Goal: Task Accomplishment & Management: Complete application form

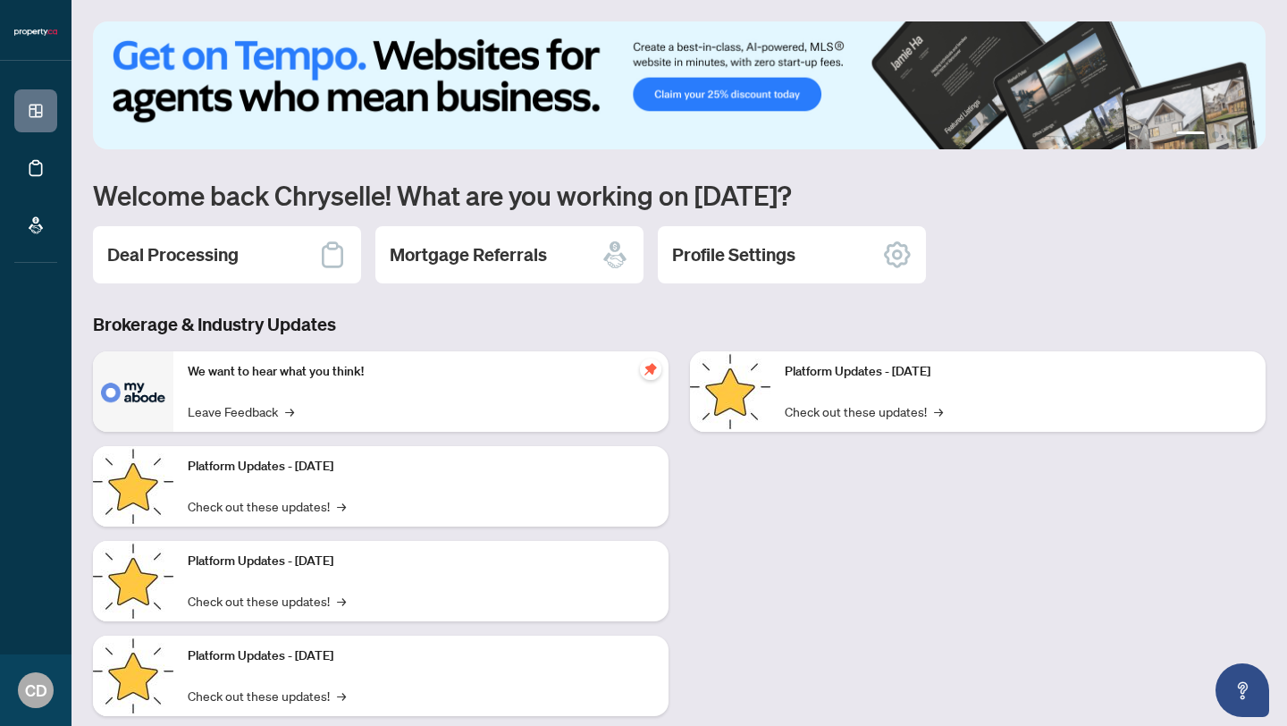
scroll to position [38, 0]
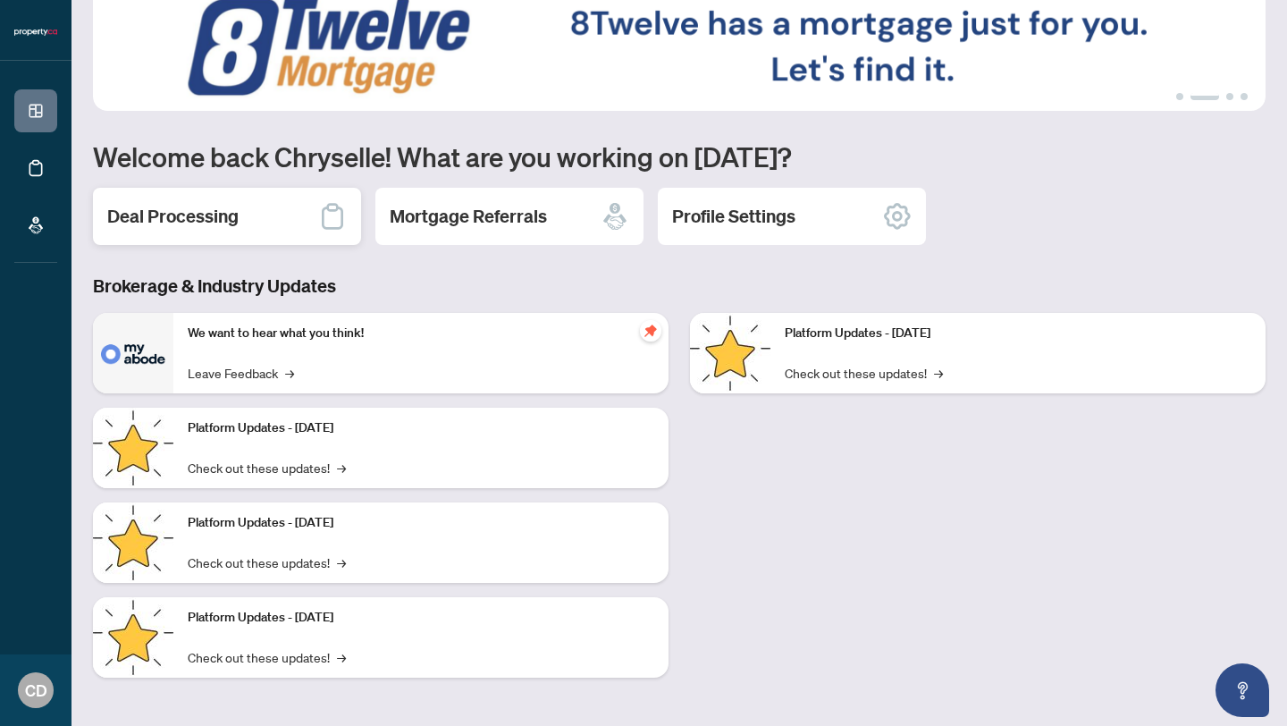
click at [292, 209] on div "Deal Processing" at bounding box center [227, 216] width 268 height 57
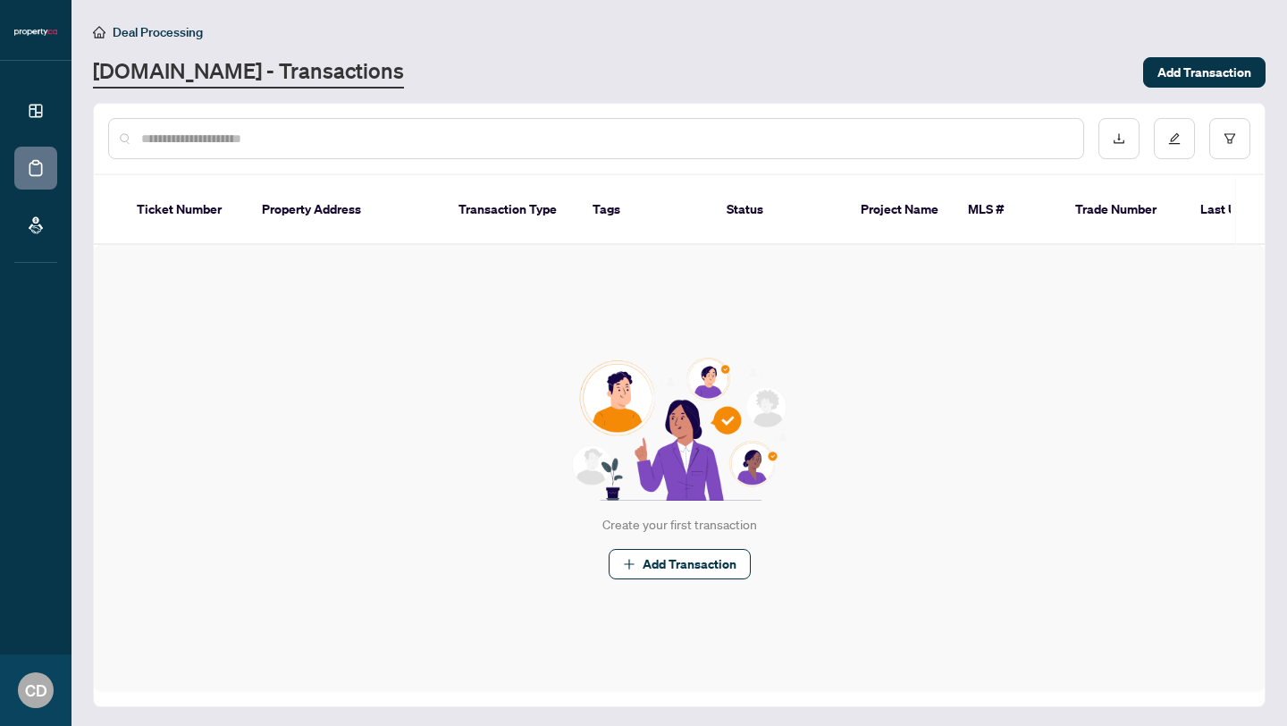
click at [213, 141] on input "text" at bounding box center [605, 139] width 928 height 20
click at [334, 202] on th "Property Address" at bounding box center [346, 210] width 197 height 70
click at [199, 115] on div at bounding box center [679, 139] width 1171 height 70
click at [185, 142] on input "text" at bounding box center [605, 139] width 928 height 20
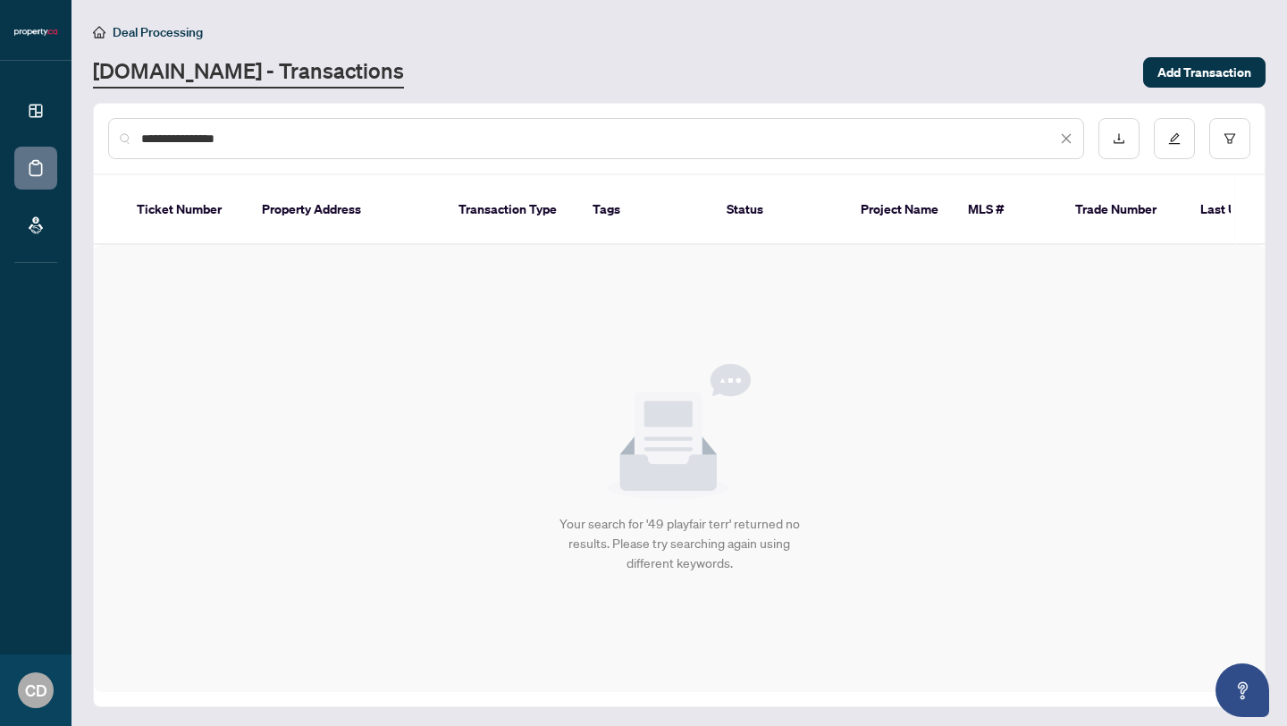
type input "**********"
click at [1066, 137] on icon "close" at bounding box center [1067, 139] width 10 height 10
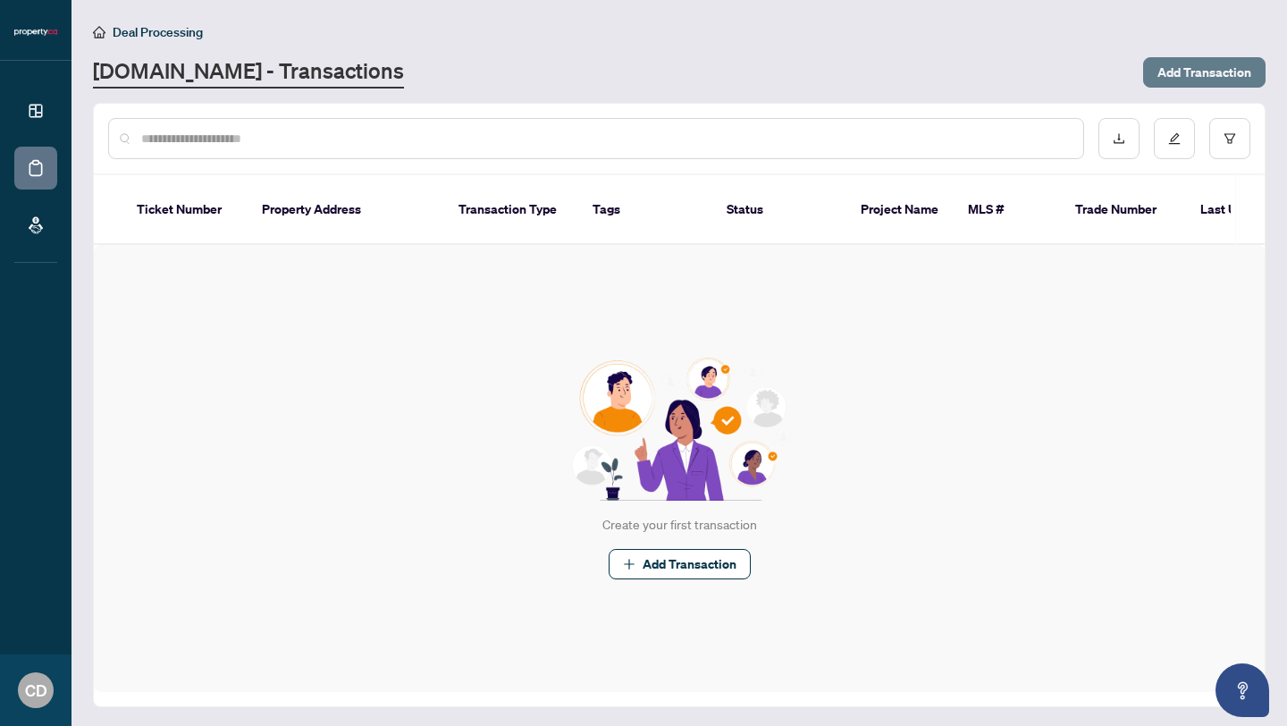
click at [1186, 69] on span "Add Transaction" at bounding box center [1205, 72] width 94 height 29
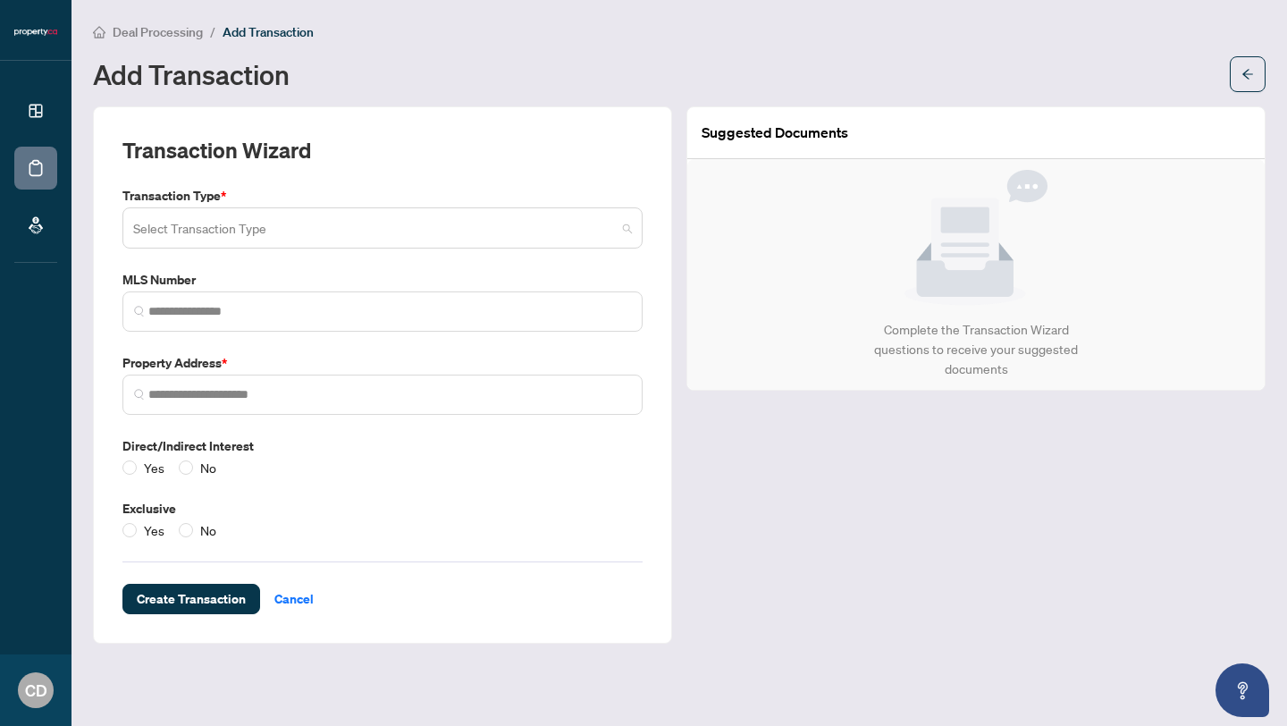
click at [228, 235] on input "search" at bounding box center [374, 230] width 483 height 39
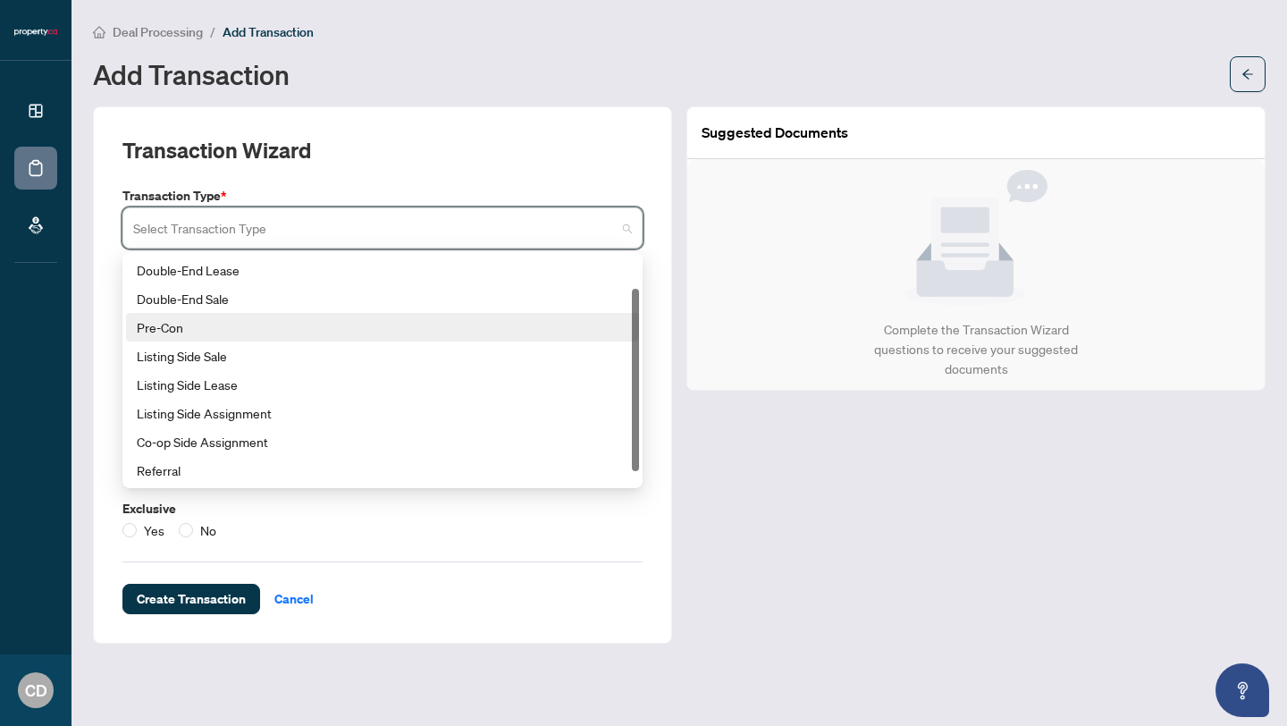
scroll to position [23, 0]
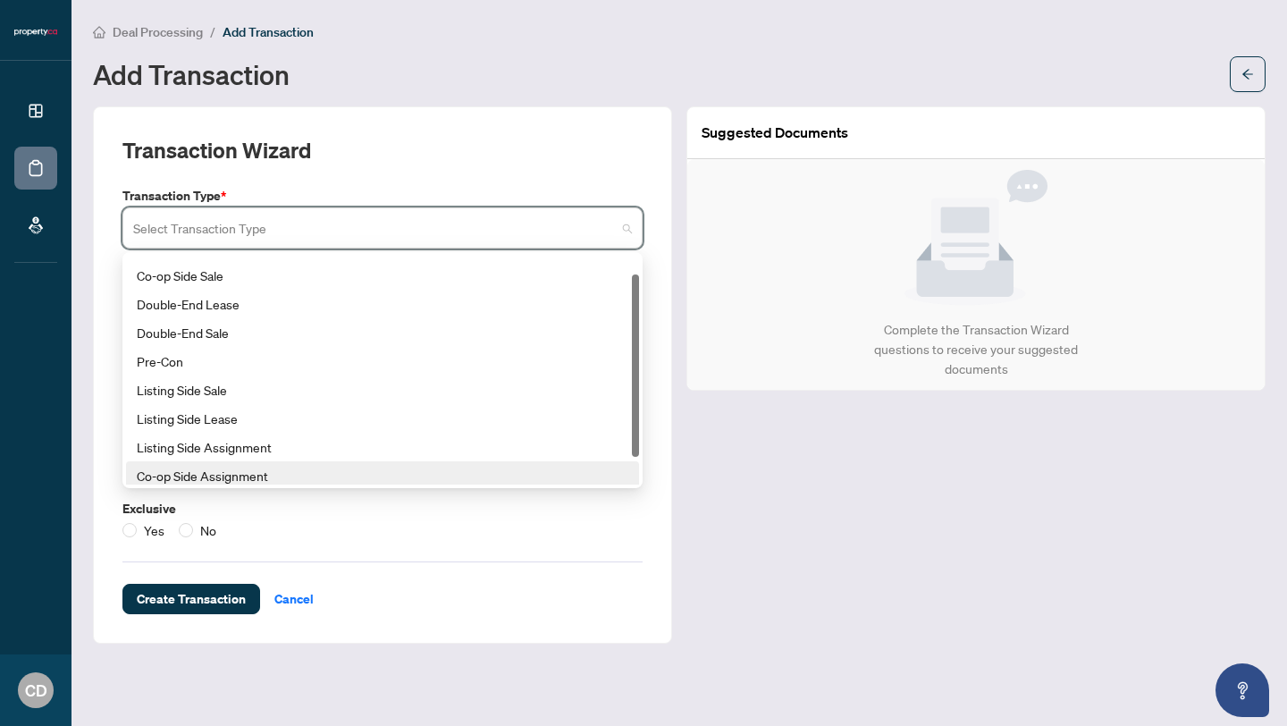
click at [593, 541] on div "Transaction Wizard Transaction Type * Select Transaction Type 176 177 185 Co-op…" at bounding box center [382, 375] width 520 height 478
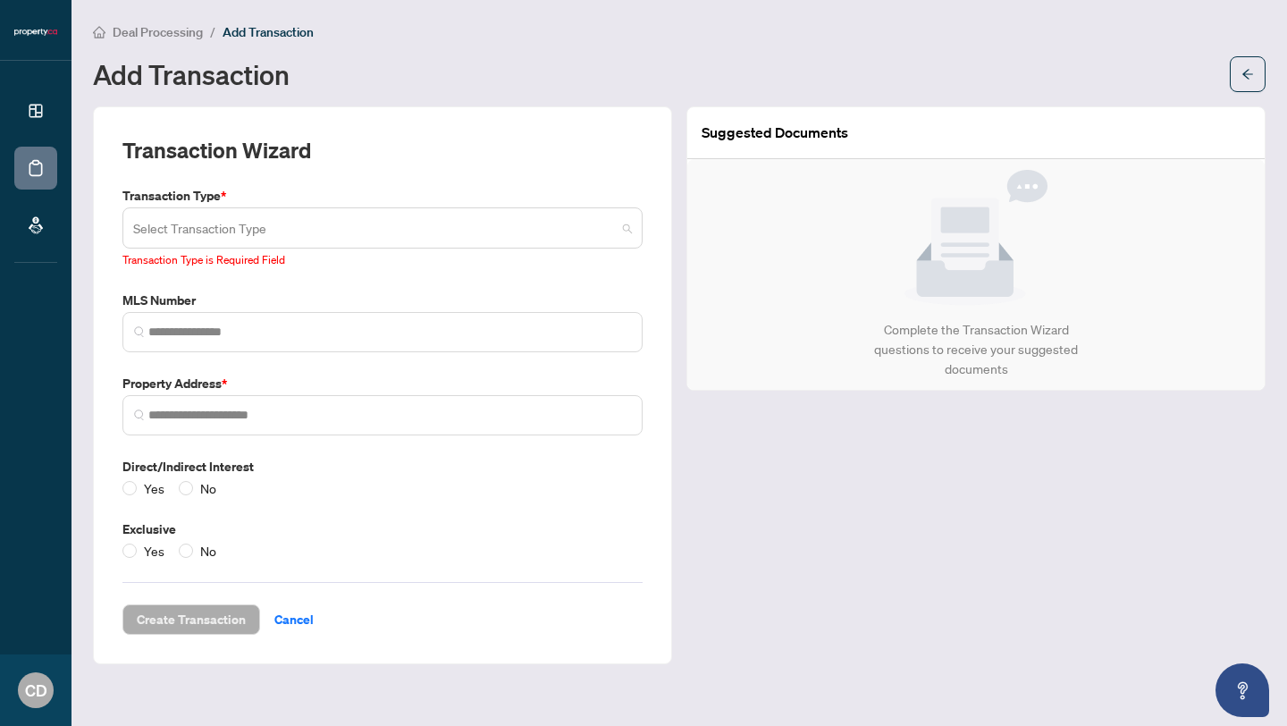
click at [630, 236] on span at bounding box center [382, 228] width 499 height 34
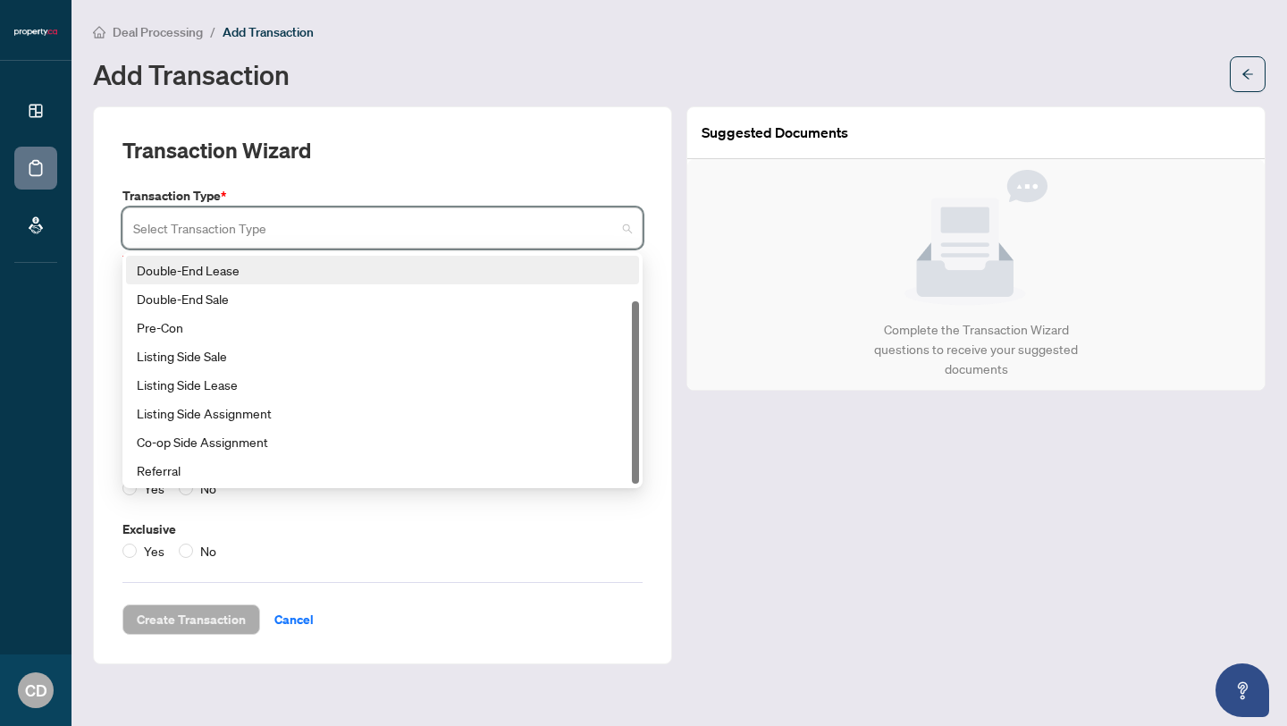
scroll to position [0, 0]
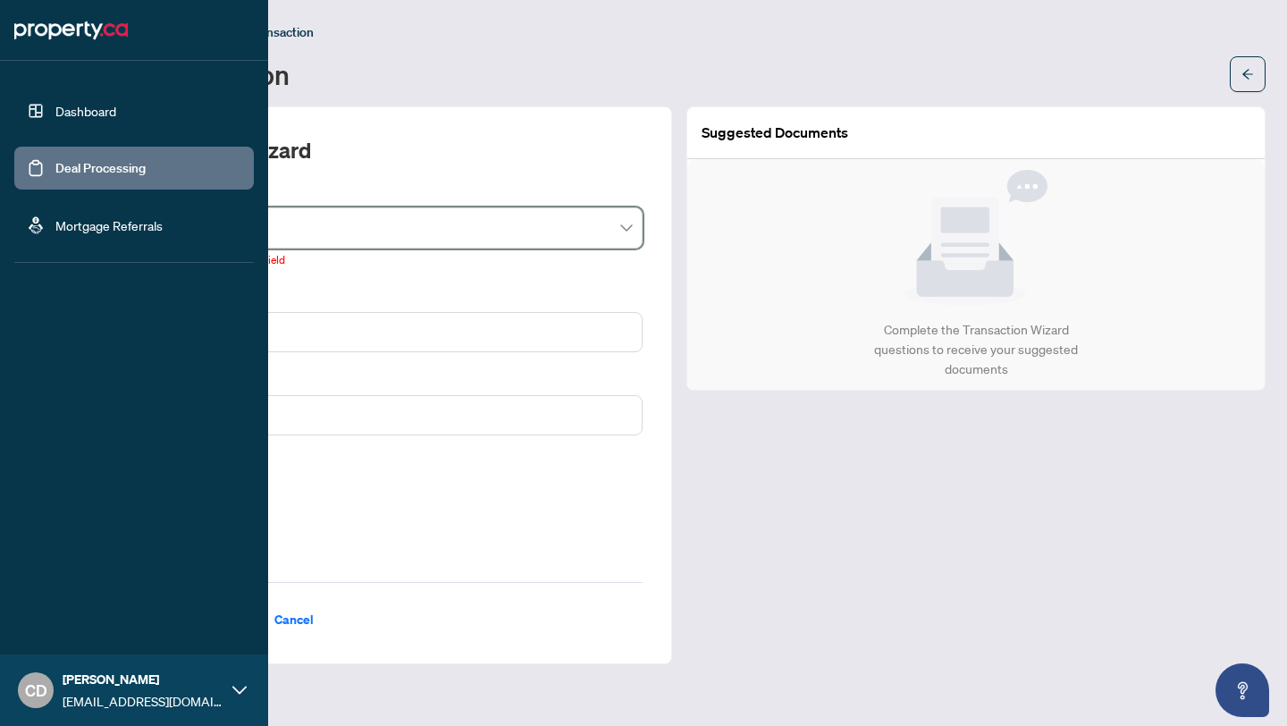
click at [63, 34] on img at bounding box center [71, 30] width 114 height 29
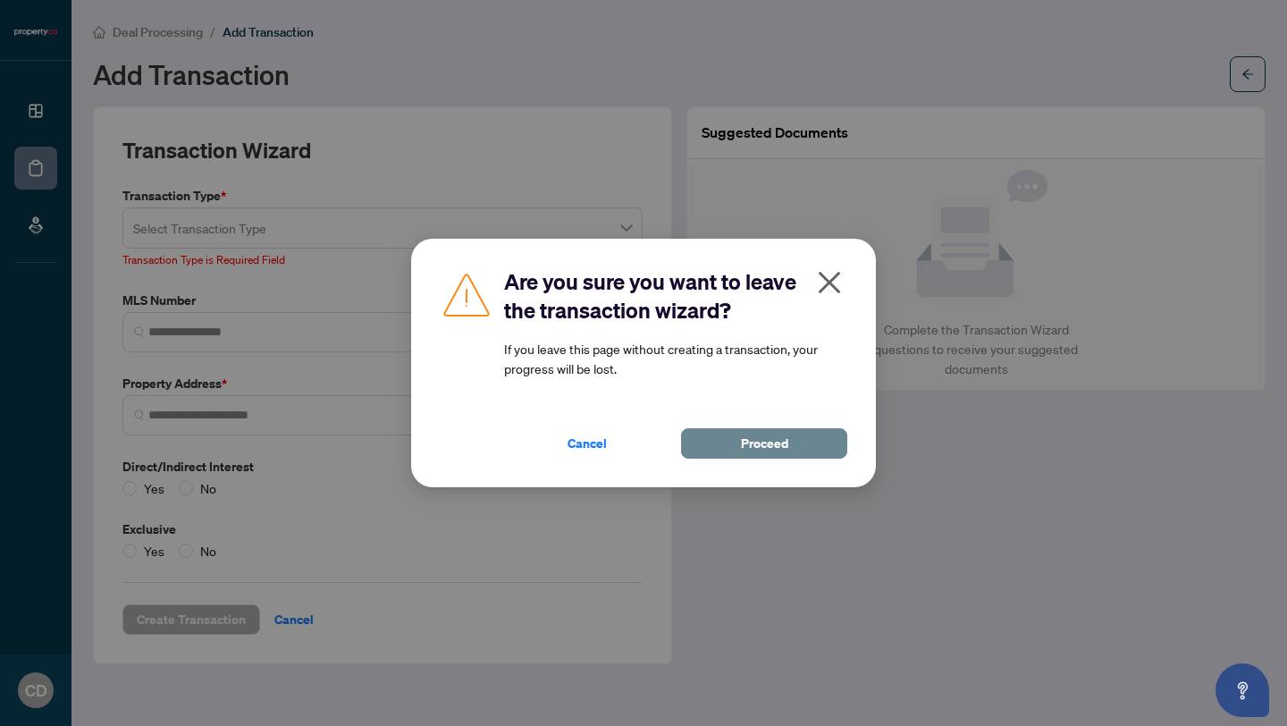
click at [731, 438] on button "Proceed" at bounding box center [764, 443] width 166 height 30
